Goal: Information Seeking & Learning: Compare options

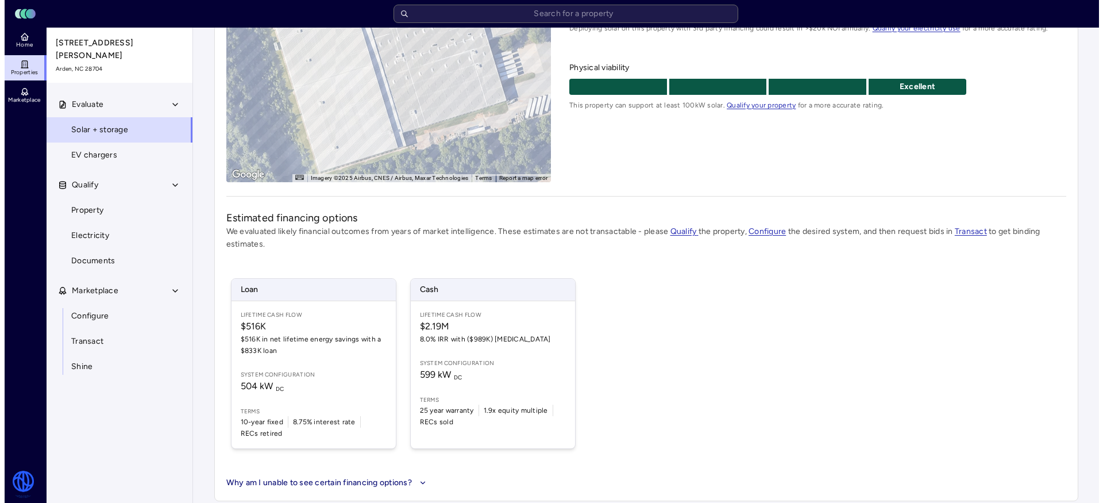
scroll to position [194, 0]
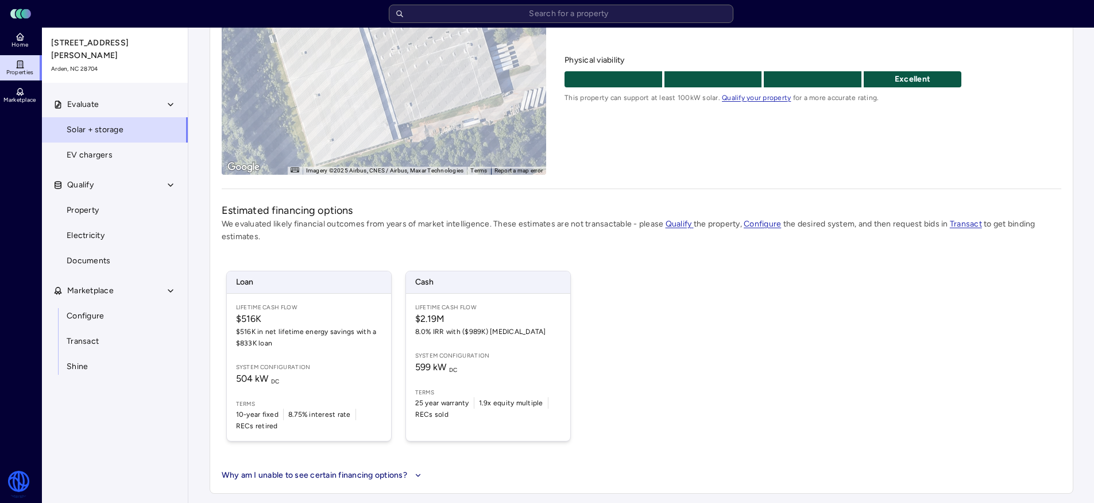
click at [457, 344] on div "Lifetime Cash Flow $2.19M 8.0% IRR with ($989K) [MEDICAL_DATA] System configura…" at bounding box center [488, 367] width 164 height 147
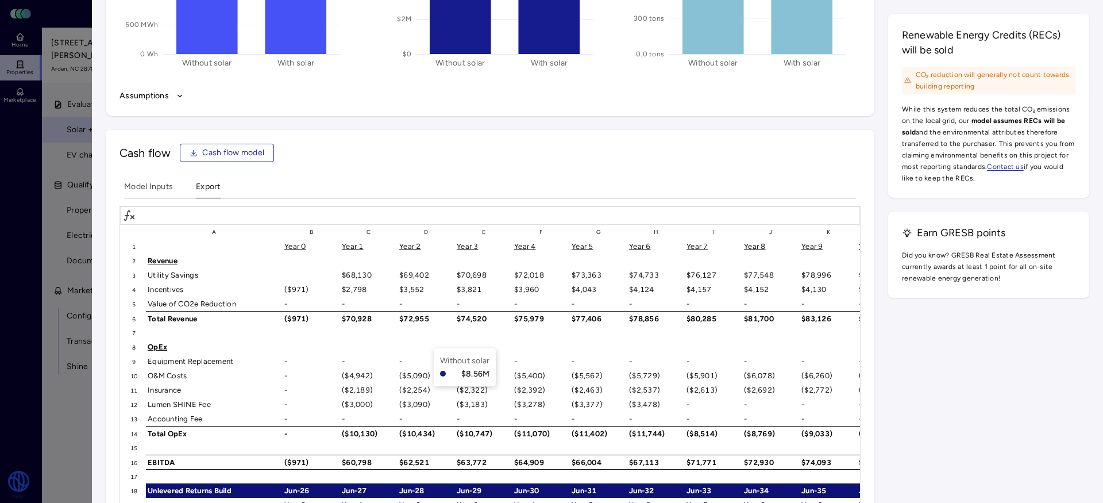
scroll to position [1698, 0]
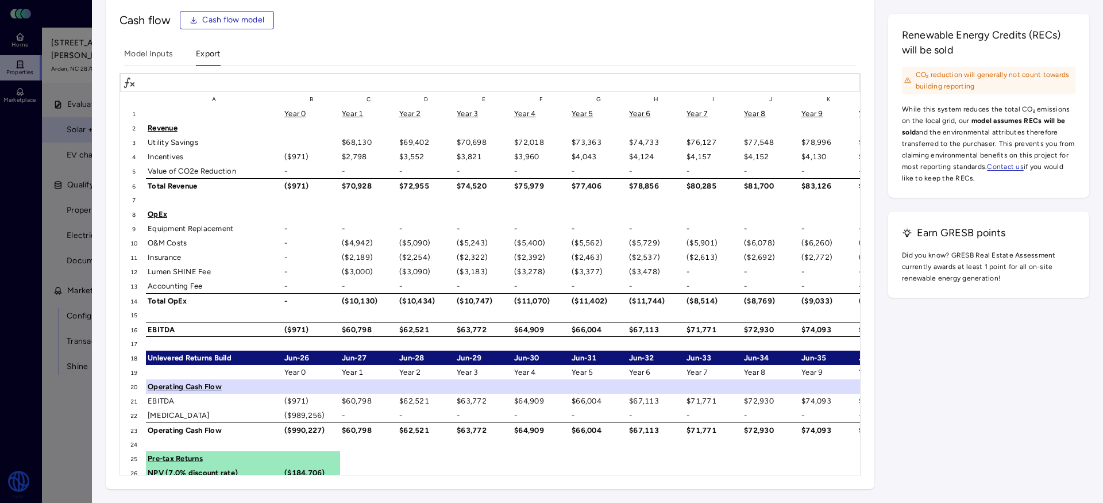
click at [236, 22] on span "Cash flow model" at bounding box center [233, 20] width 62 height 13
click at [145, 56] on Inputs "Model Inputs" at bounding box center [148, 57] width 49 height 18
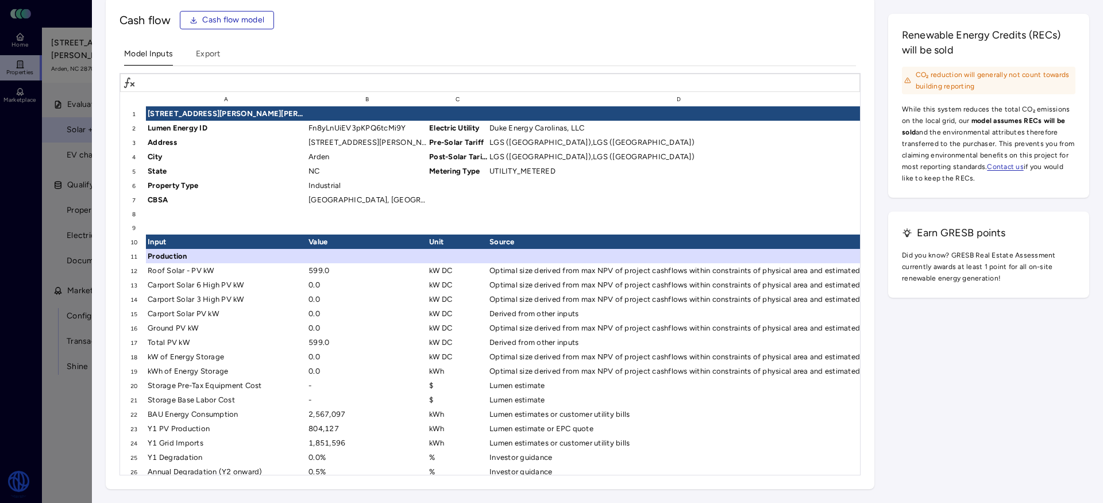
click at [215, 20] on span "Cash flow model" at bounding box center [233, 20] width 62 height 13
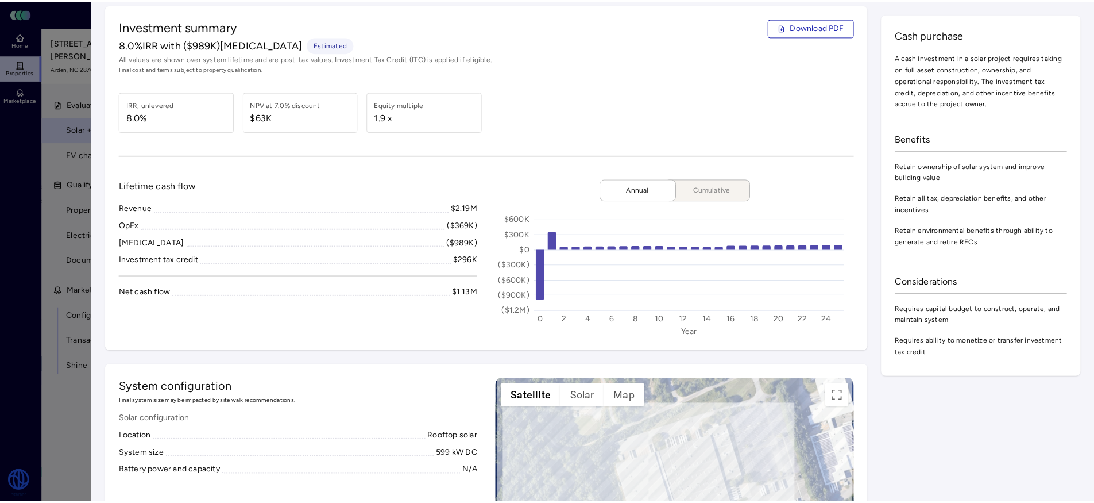
scroll to position [0, 0]
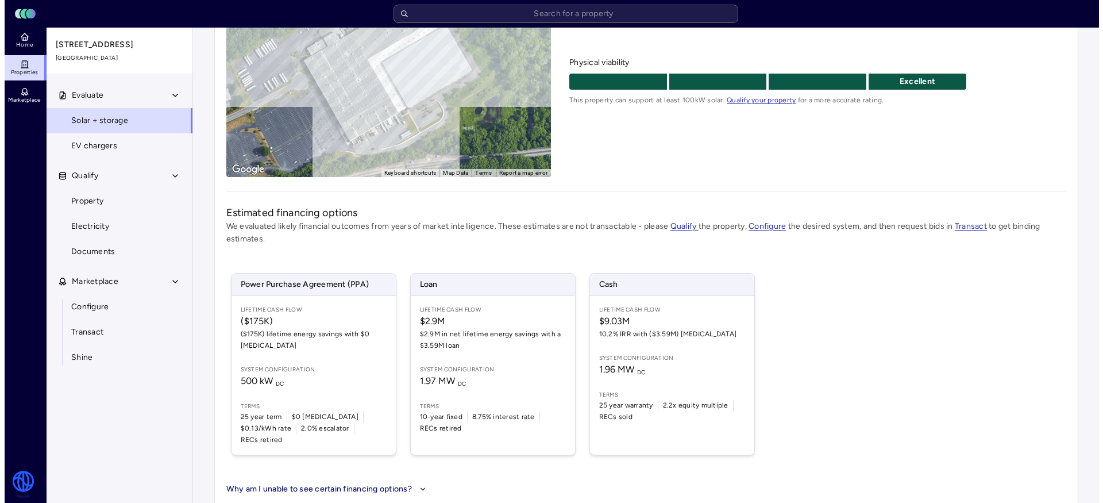
scroll to position [194, 0]
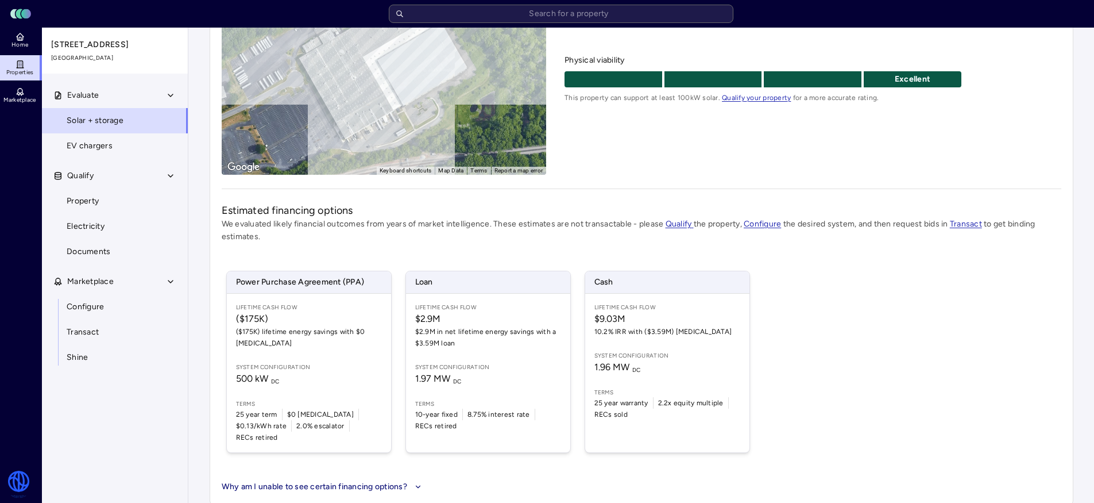
click at [697, 337] on div "Lifetime Cash Flow $9.03M 10.2% IRR with ($3.59M) CapEx System configuration 1.…" at bounding box center [667, 373] width 164 height 159
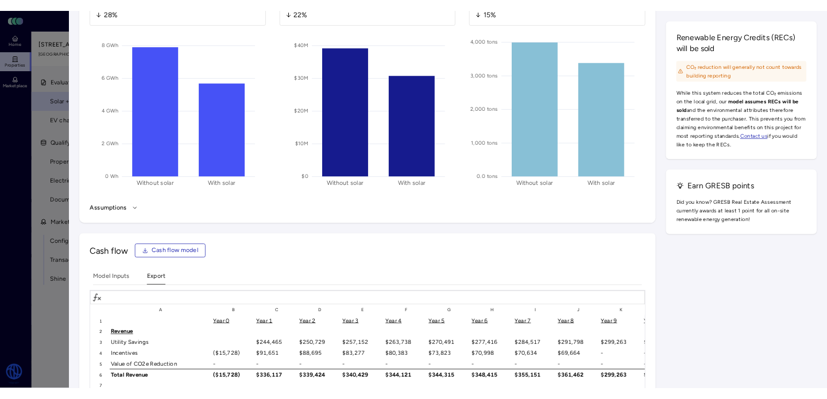
scroll to position [1548, 0]
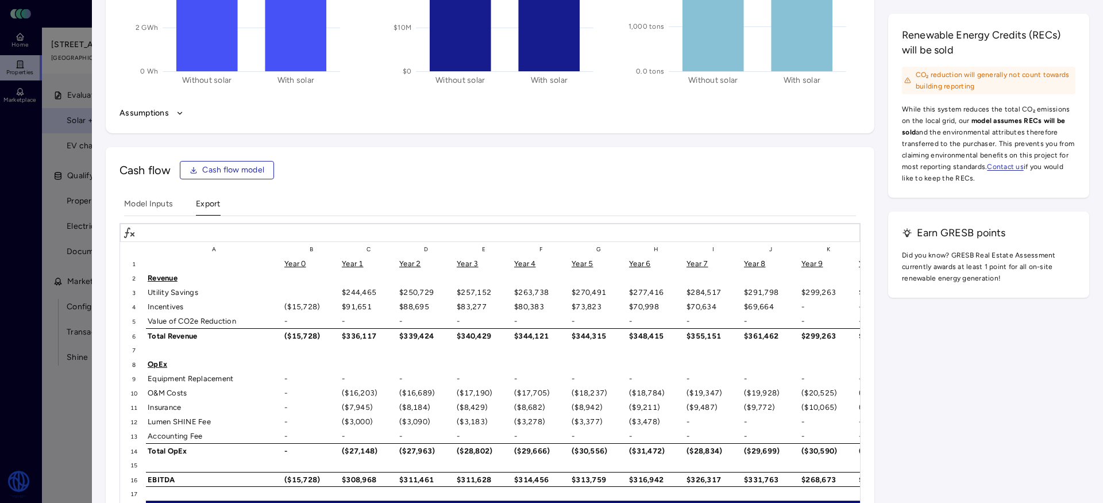
click at [226, 175] on span "Cash flow model" at bounding box center [233, 170] width 62 height 13
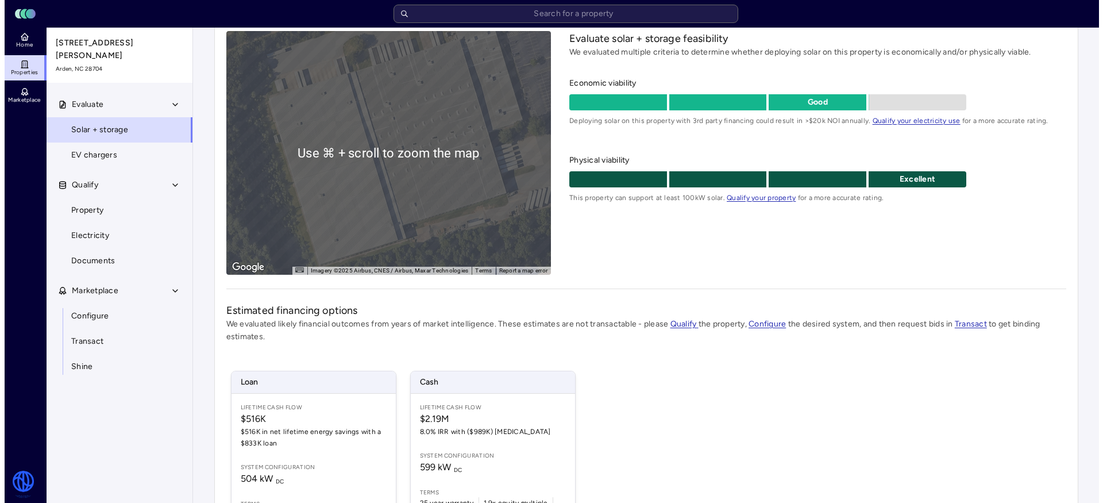
scroll to position [156, 0]
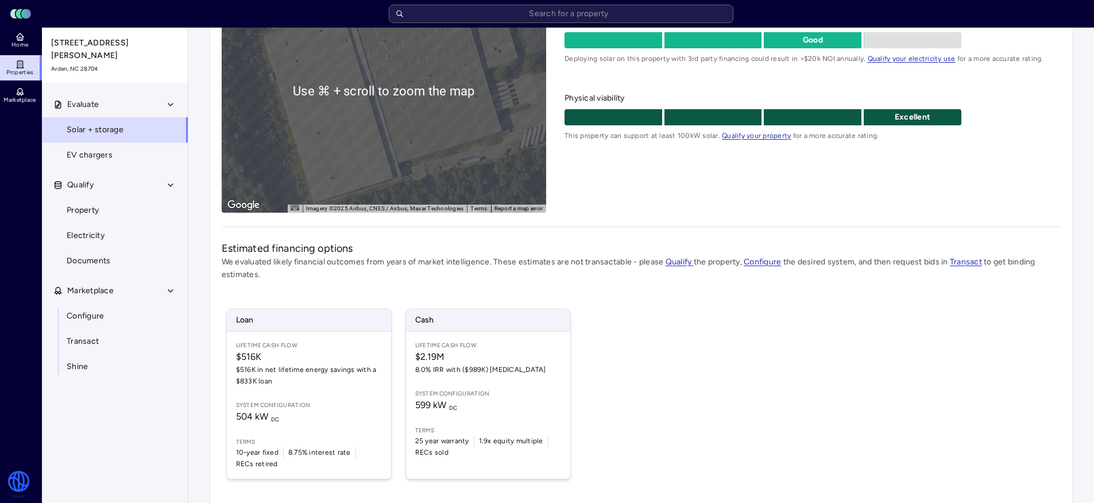
click at [462, 372] on span "8.0% IRR with ($989K) [MEDICAL_DATA]" at bounding box center [488, 369] width 146 height 11
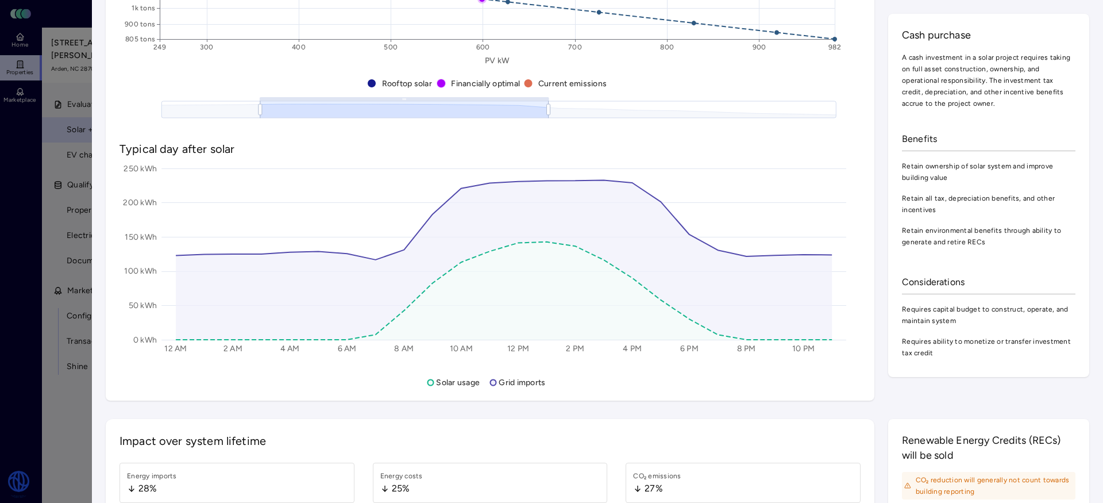
scroll to position [1698, 0]
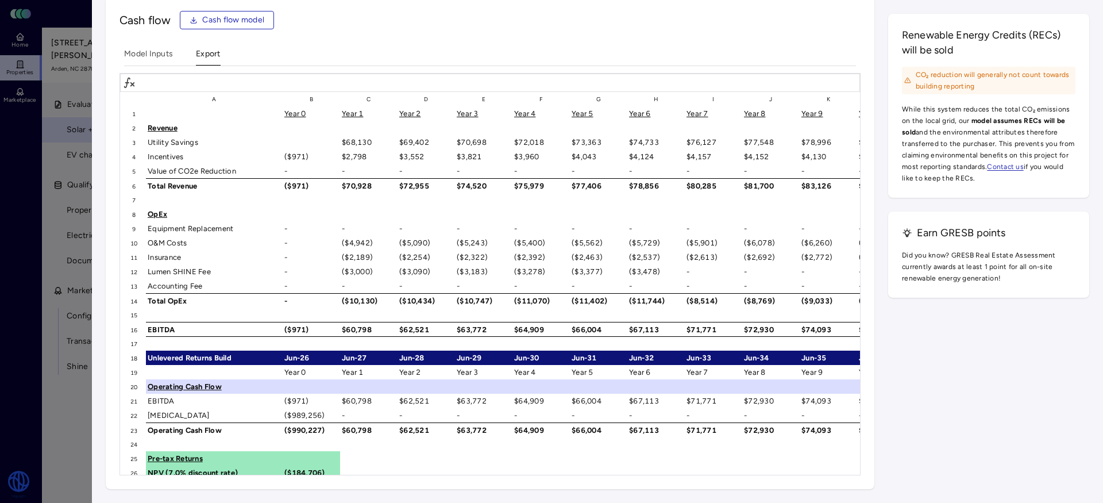
click at [250, 24] on span "Cash flow model" at bounding box center [233, 20] width 62 height 13
